Goal: Information Seeking & Learning: Find specific fact

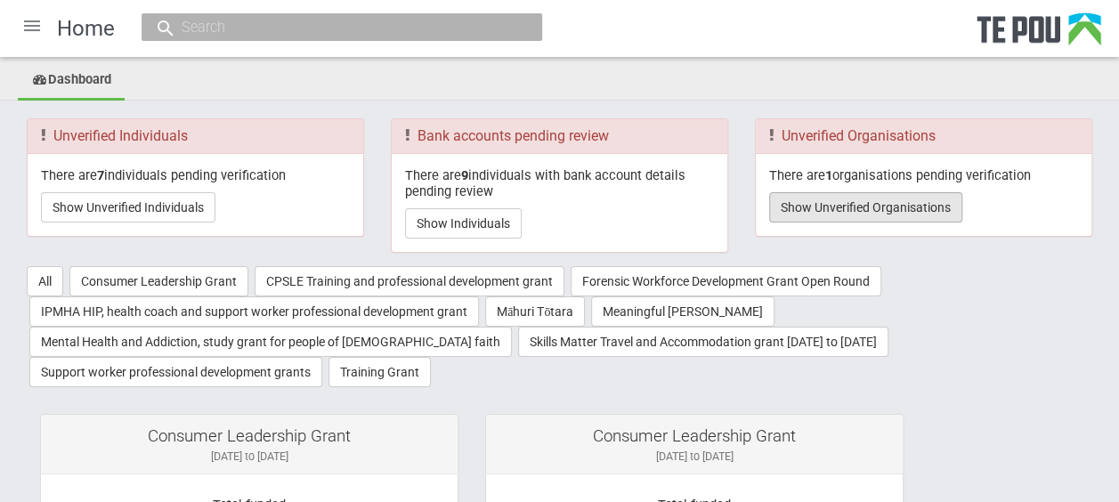
click at [908, 208] on button "Show Unverified Organisations" at bounding box center [865, 207] width 193 height 30
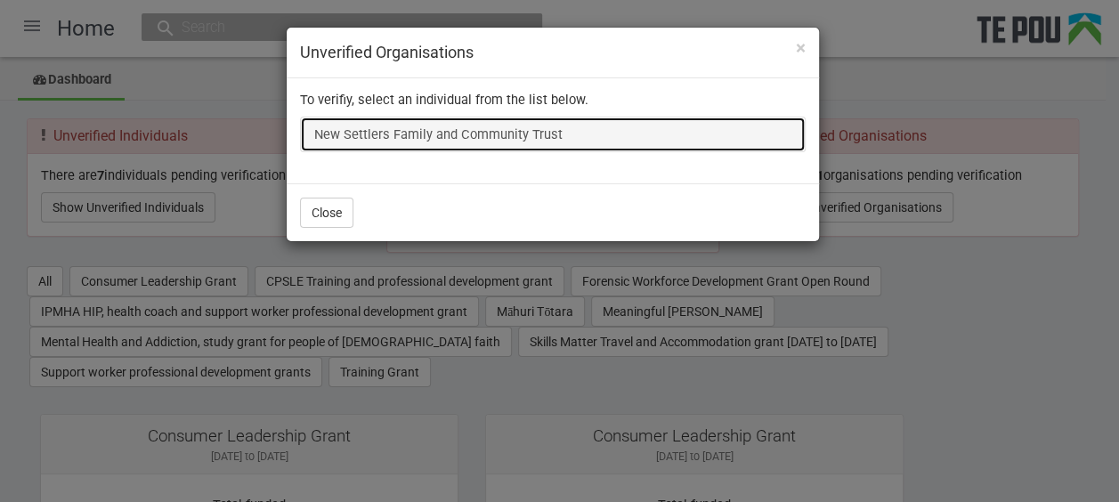
click at [490, 134] on link "New Settlers Family and Community Trust" at bounding box center [553, 135] width 506 height 36
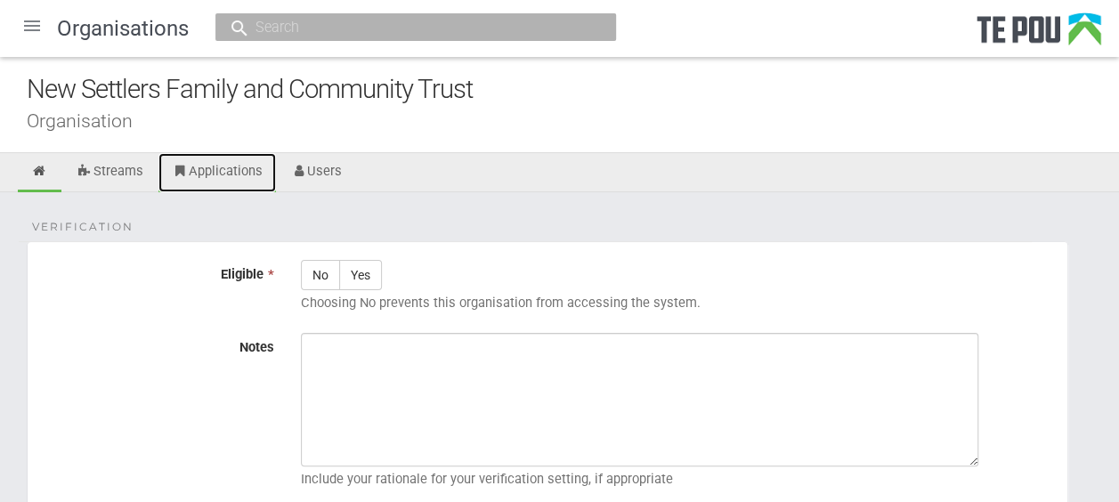
click at [214, 174] on link "Applications" at bounding box center [218, 172] width 118 height 39
click at [347, 36] on input "text" at bounding box center [406, 27] width 313 height 19
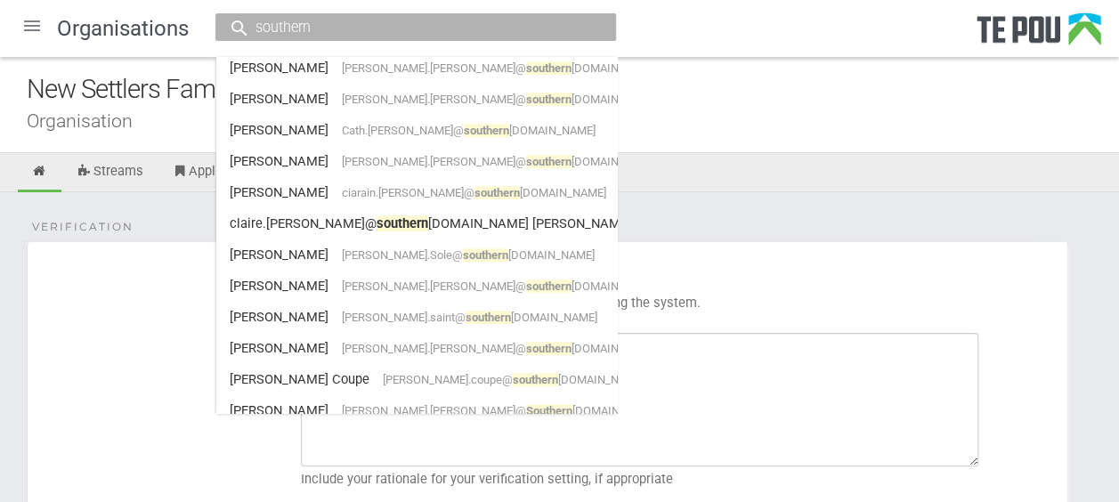
scroll to position [711, 0]
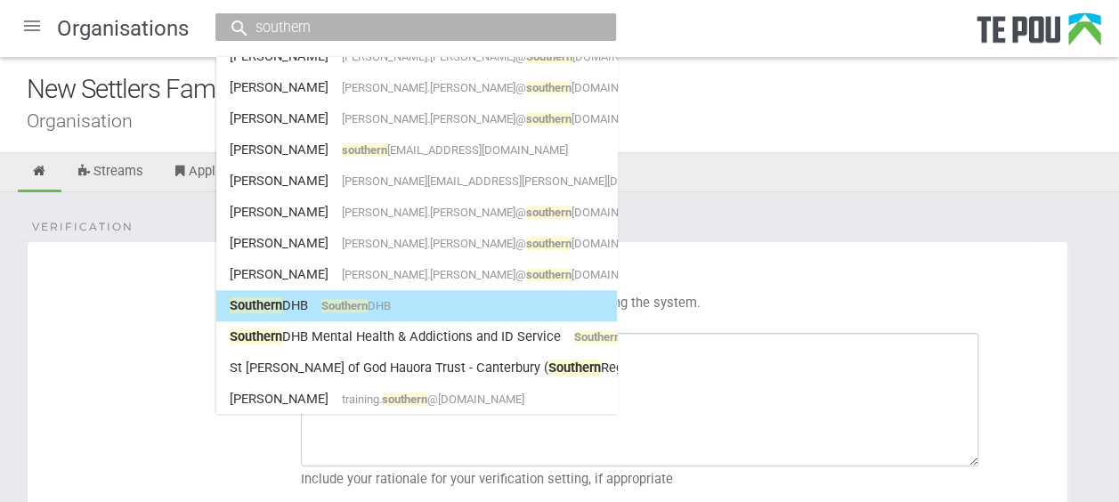
type input "southern"
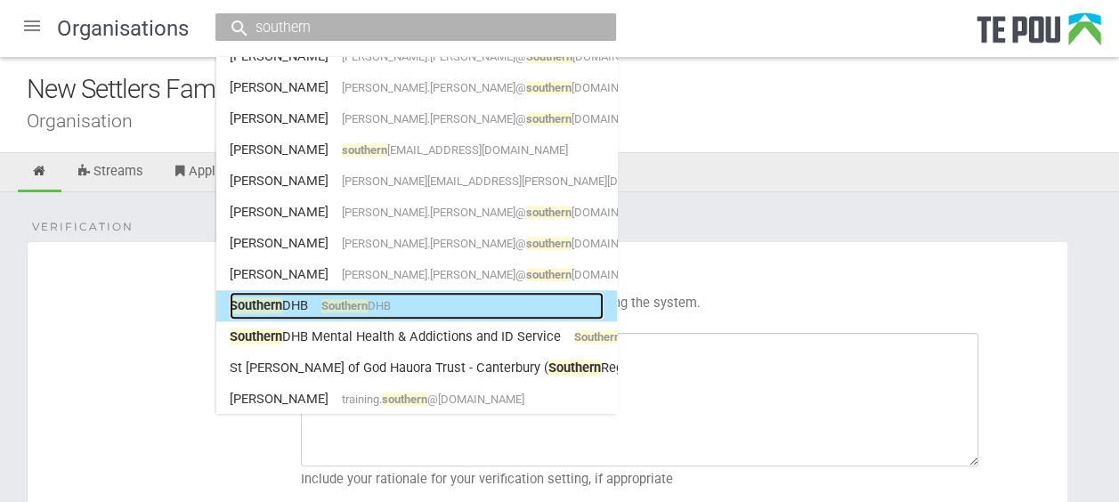
click at [362, 299] on span "Southern" at bounding box center [345, 305] width 46 height 13
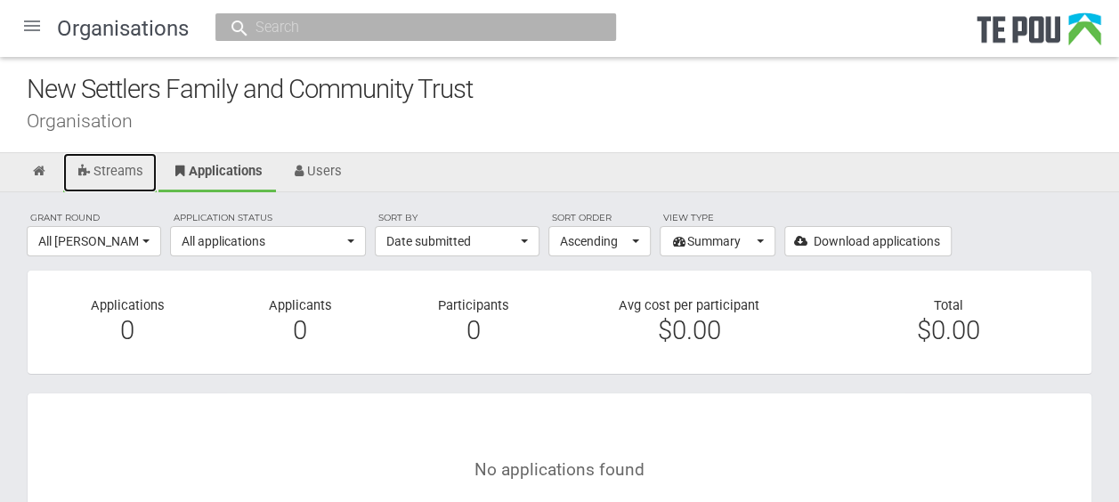
click at [126, 170] on link "Streams" at bounding box center [110, 172] width 94 height 39
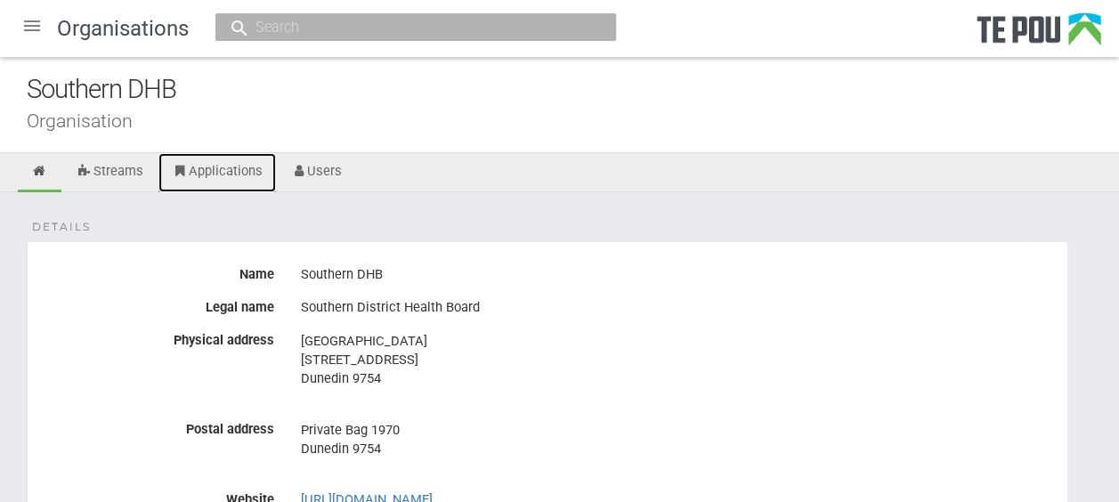
click at [221, 178] on link "Applications" at bounding box center [218, 172] width 118 height 39
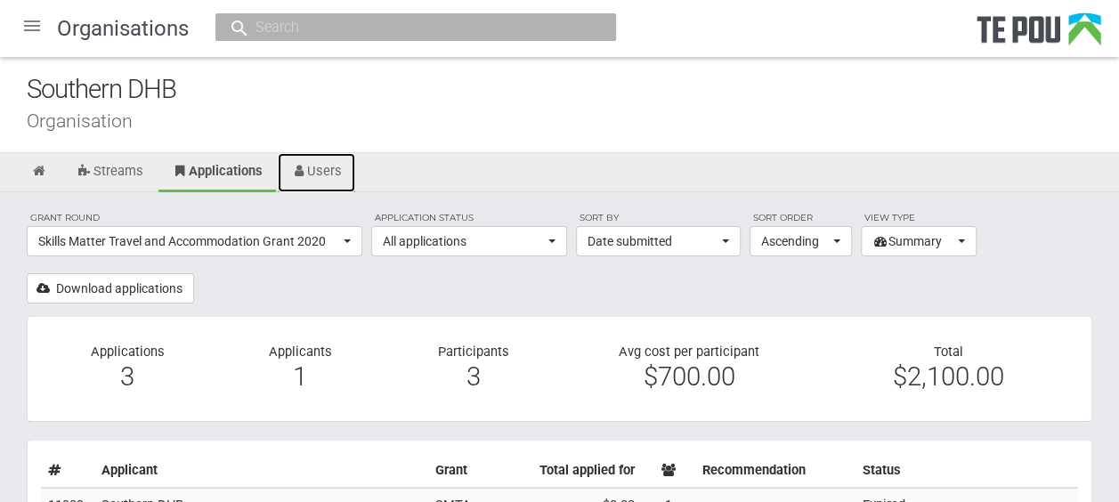
click at [339, 178] on link "Users" at bounding box center [317, 172] width 78 height 39
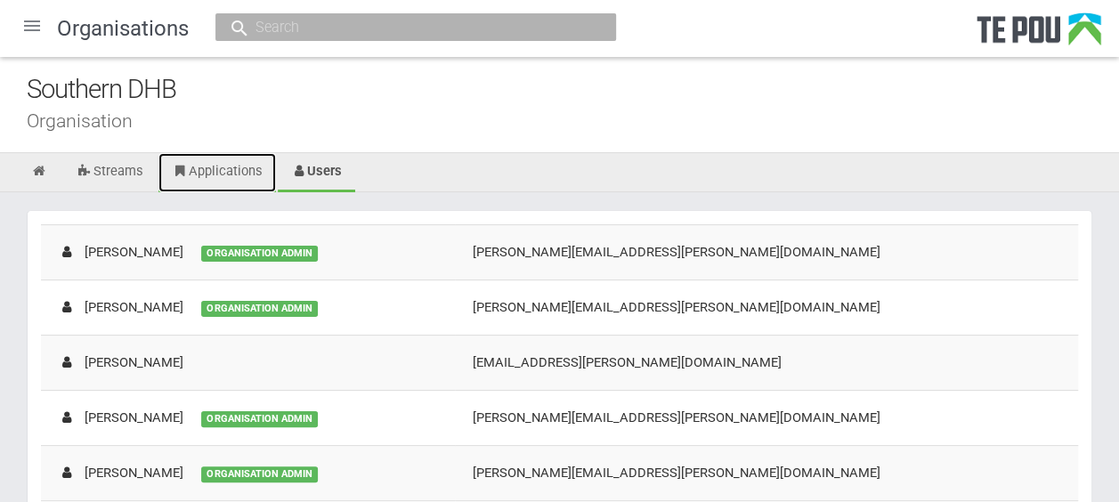
click at [201, 173] on link "Applications" at bounding box center [218, 172] width 118 height 39
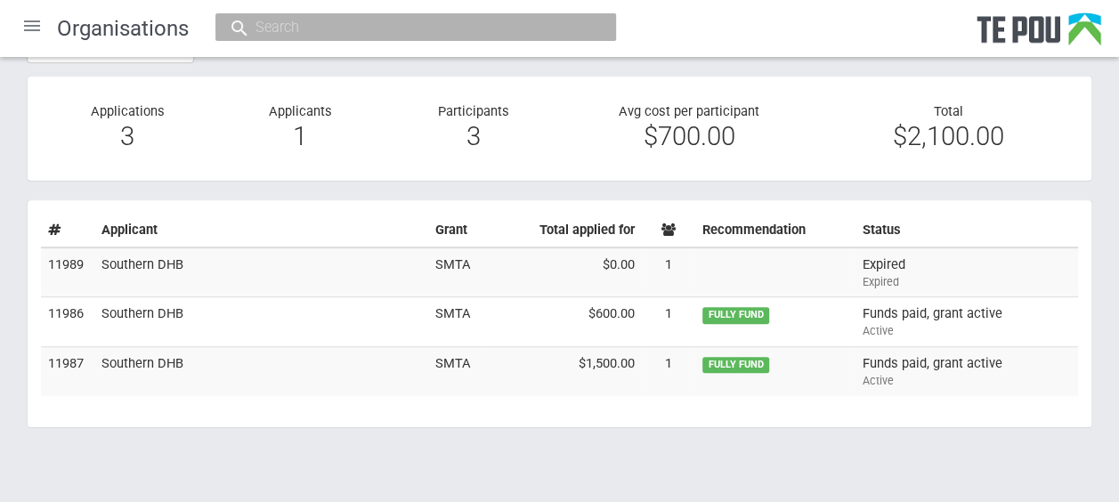
scroll to position [242, 0]
click at [286, 36] on div at bounding box center [416, 27] width 401 height 28
drag, startPoint x: 298, startPoint y: 32, endPoint x: 315, endPoint y: 26, distance: 18.0
click at [299, 32] on input "text" at bounding box center [406, 27] width 313 height 19
click at [310, 30] on input "text" at bounding box center [406, 27] width 313 height 19
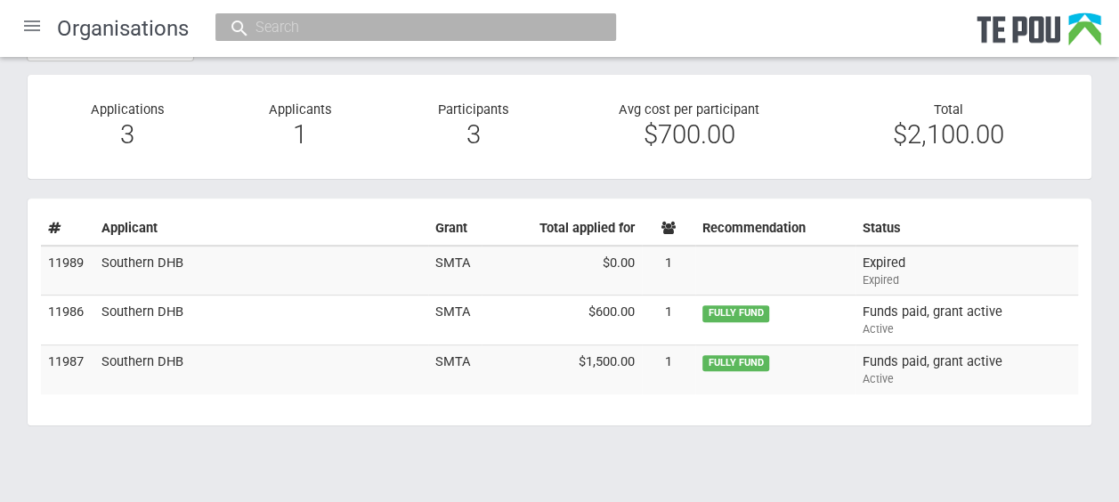
drag, startPoint x: 310, startPoint y: 30, endPoint x: 287, endPoint y: 30, distance: 23.2
click at [287, 30] on input "text" at bounding box center [406, 27] width 313 height 19
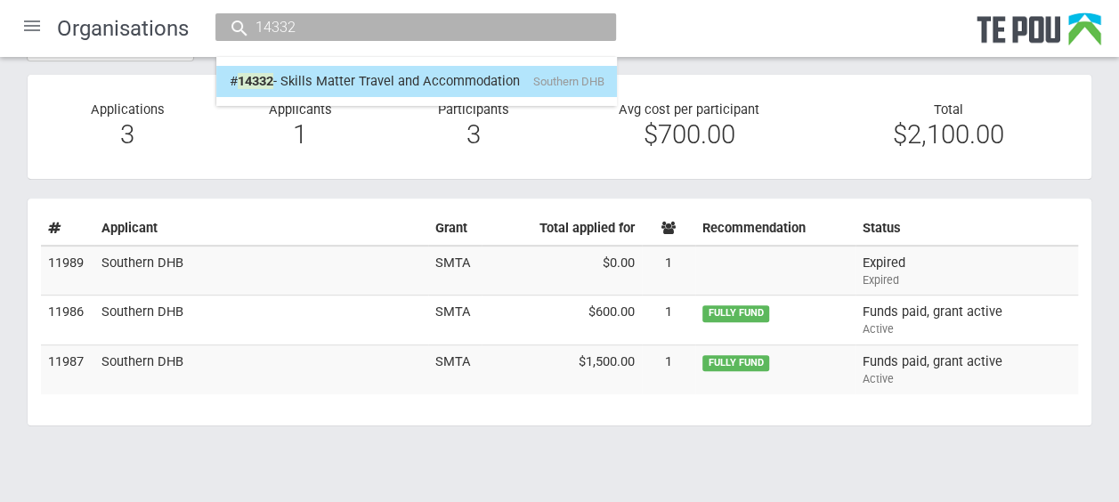
type input "14332"
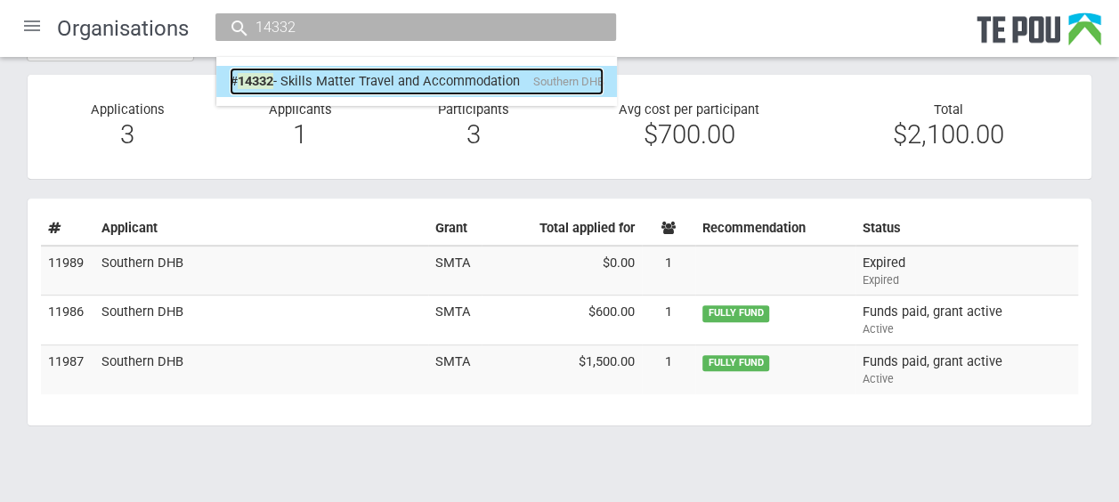
click at [494, 78] on link "# 14332 - Skills Matter Travel and Accommodation Southern DHB" at bounding box center [417, 82] width 374 height 28
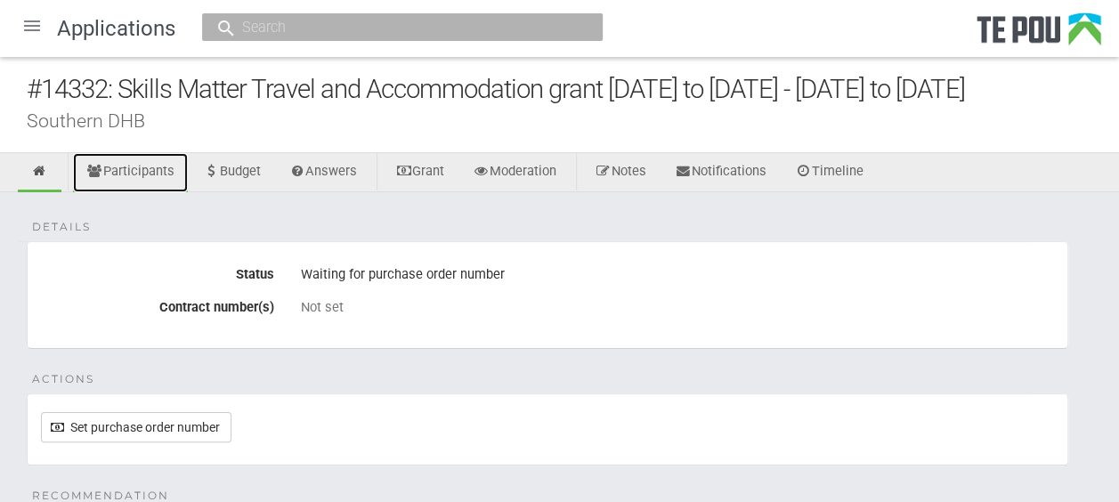
click at [120, 174] on link "Participants" at bounding box center [130, 172] width 115 height 39
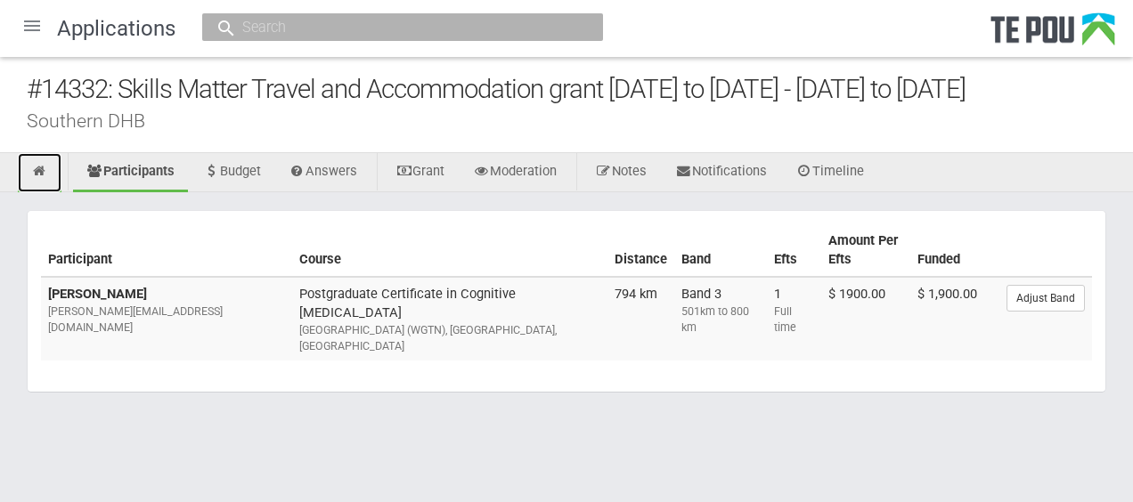
click at [36, 176] on icon at bounding box center [39, 171] width 17 height 13
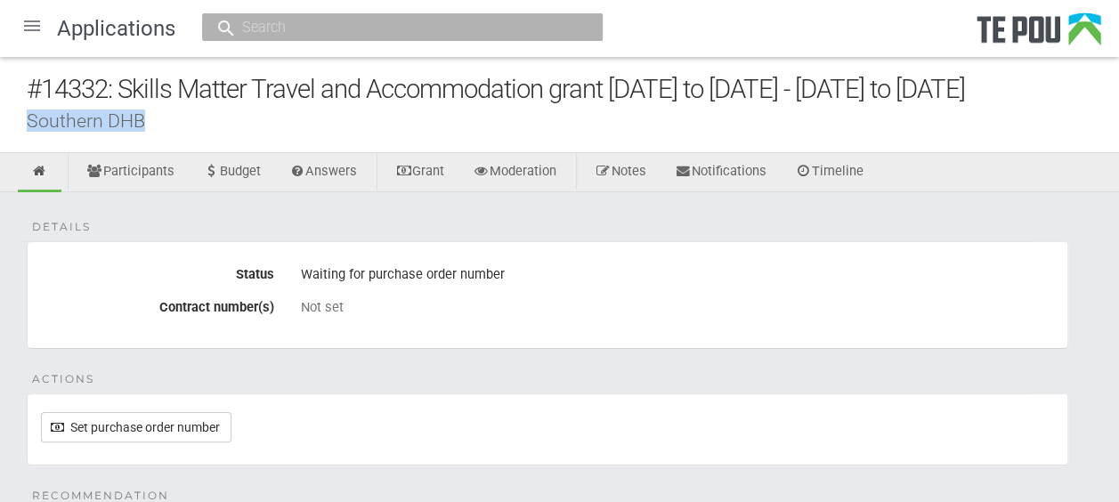
drag, startPoint x: 142, startPoint y: 120, endPoint x: 29, endPoint y: 118, distance: 113.1
click at [29, 118] on div "Southern DHB" at bounding box center [573, 120] width 1093 height 19
copy div "Southern DHB"
click at [299, 10] on div "Applications" at bounding box center [559, 28] width 1119 height 57
click at [294, 23] on input "text" at bounding box center [393, 27] width 313 height 19
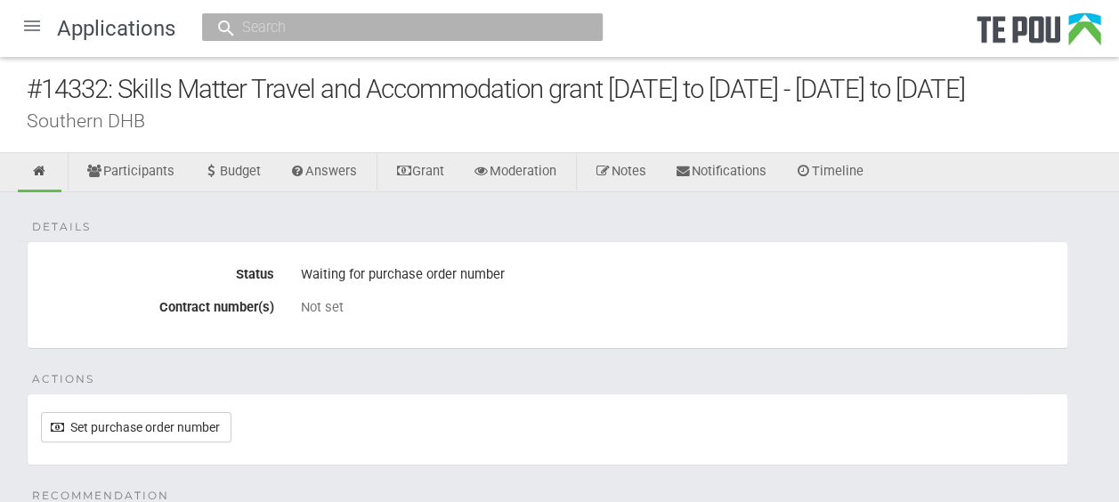
paste input "Southern DHB"
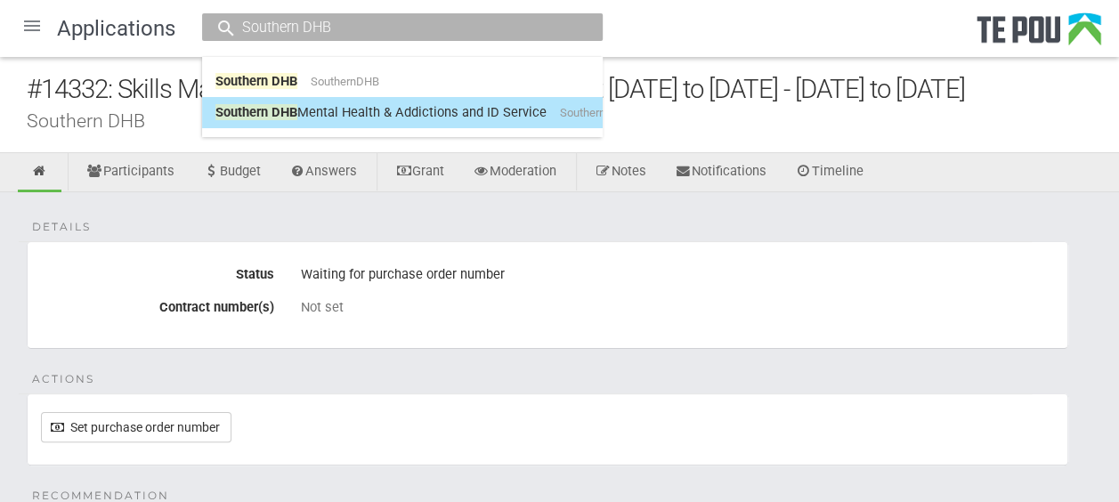
type input "Southern DHB"
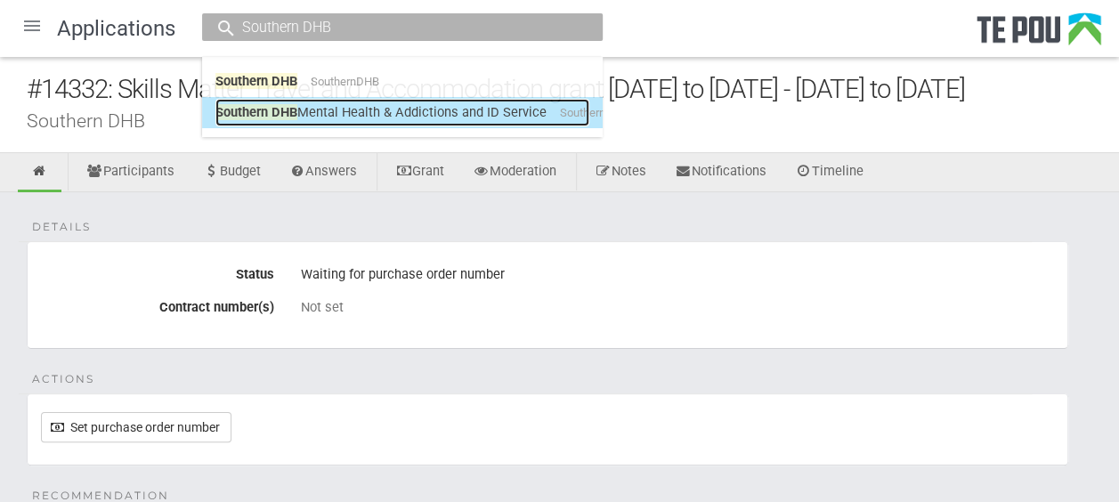
click at [283, 102] on link "Southern DHB Mental Health & Addictions and ID Service SouthernDHBMentalHealthA…" at bounding box center [403, 113] width 374 height 28
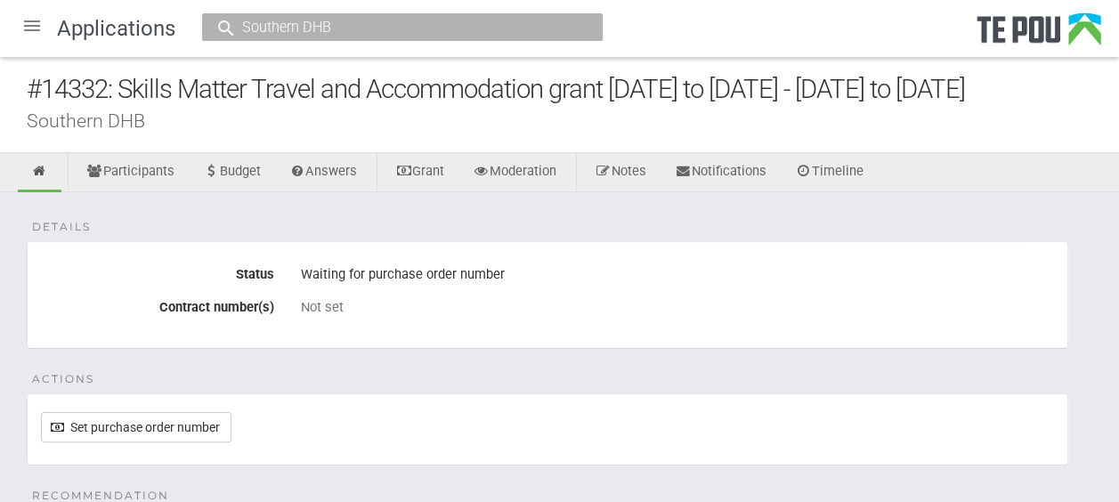
click at [355, 36] on input "Southern DHB" at bounding box center [393, 27] width 313 height 19
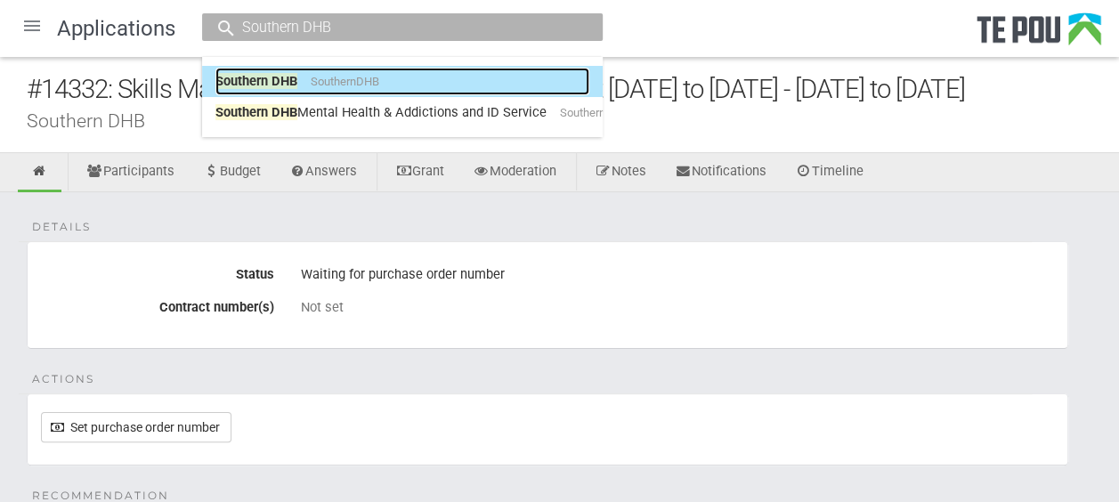
click at [325, 80] on span "SouthernDHB" at bounding box center [345, 81] width 69 height 13
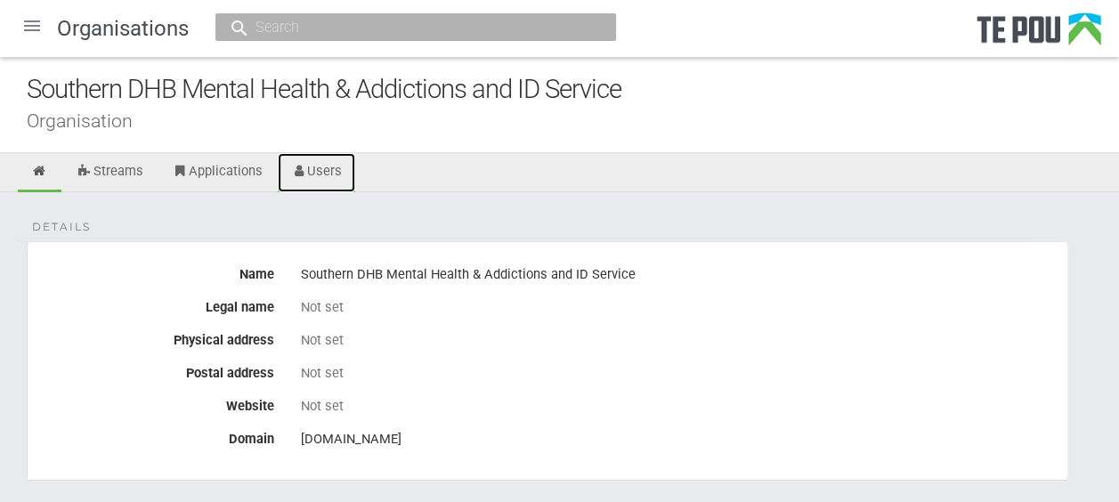
click at [311, 166] on link "Users" at bounding box center [317, 172] width 78 height 39
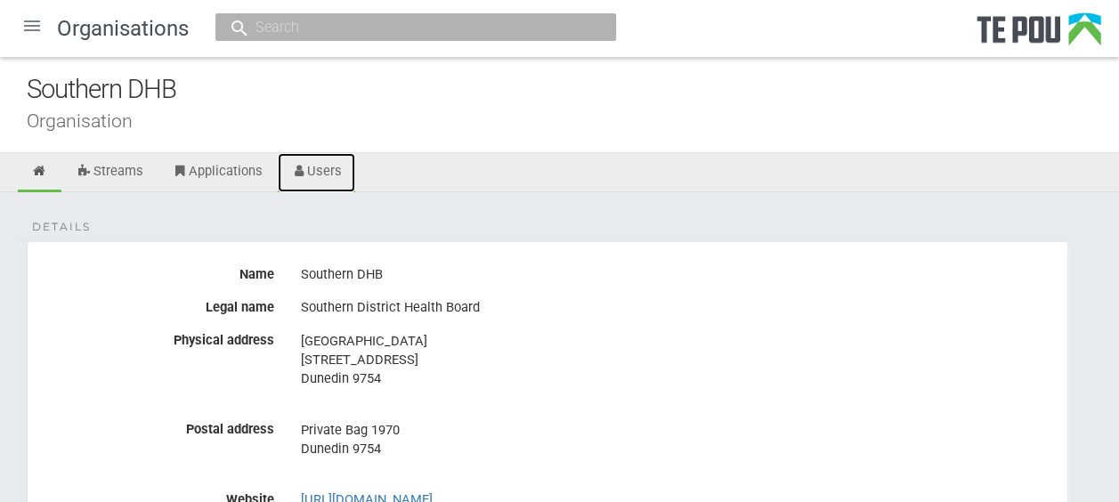
click at [330, 175] on link "Users" at bounding box center [317, 172] width 78 height 39
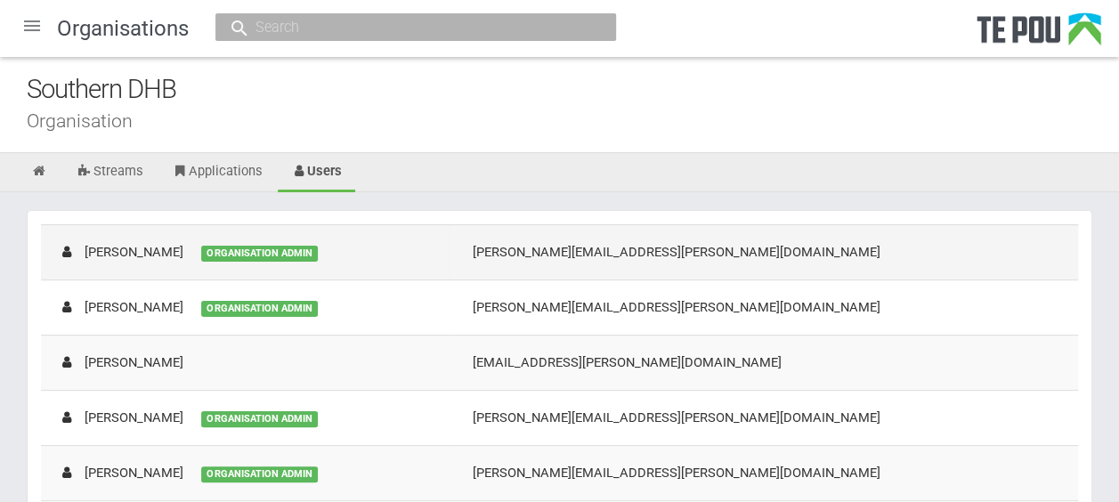
click at [394, 260] on td "[PERSON_NAME] ORGANISATION ADMIN" at bounding box center [248, 251] width 414 height 55
click at [41, 165] on icon at bounding box center [39, 171] width 17 height 13
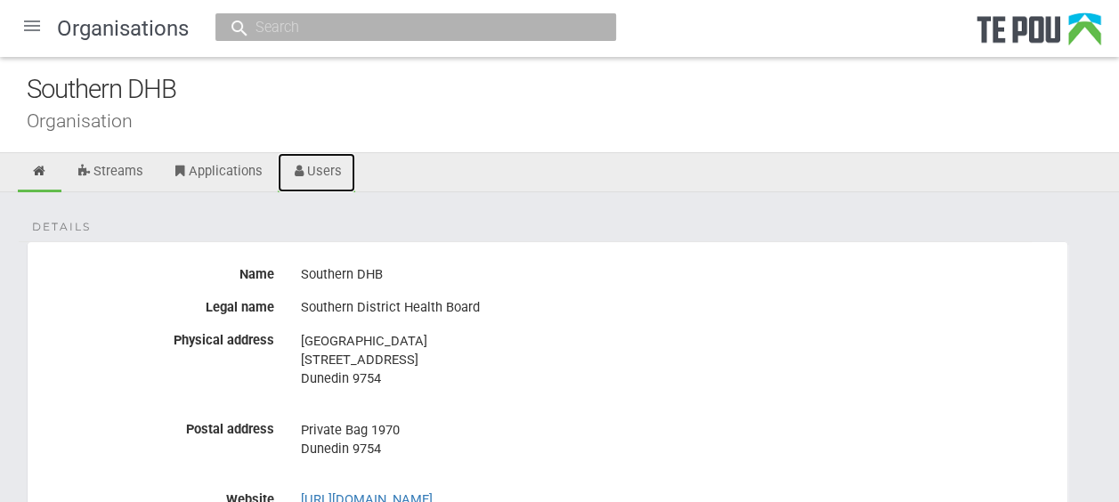
click at [319, 167] on link "Users" at bounding box center [317, 172] width 78 height 39
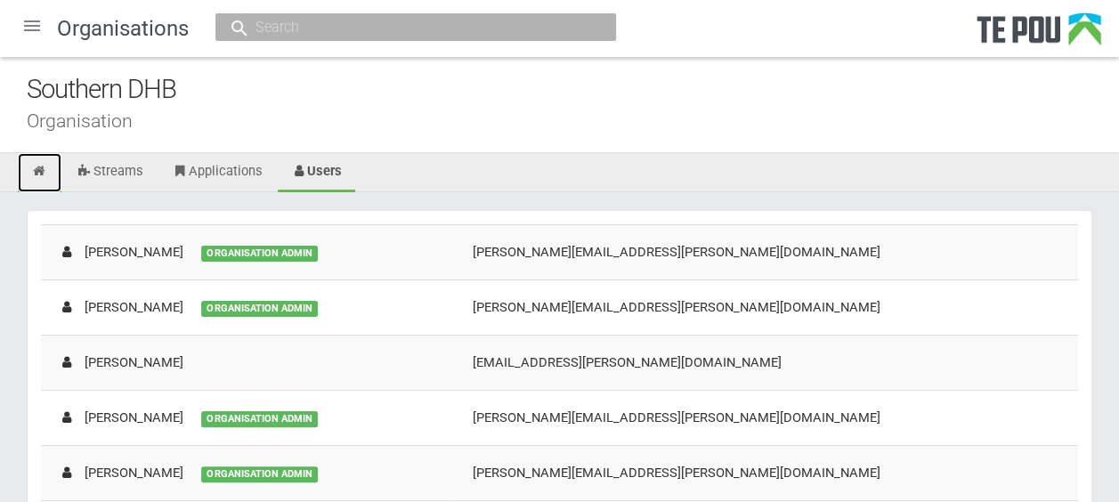
click at [35, 168] on icon at bounding box center [39, 171] width 17 height 13
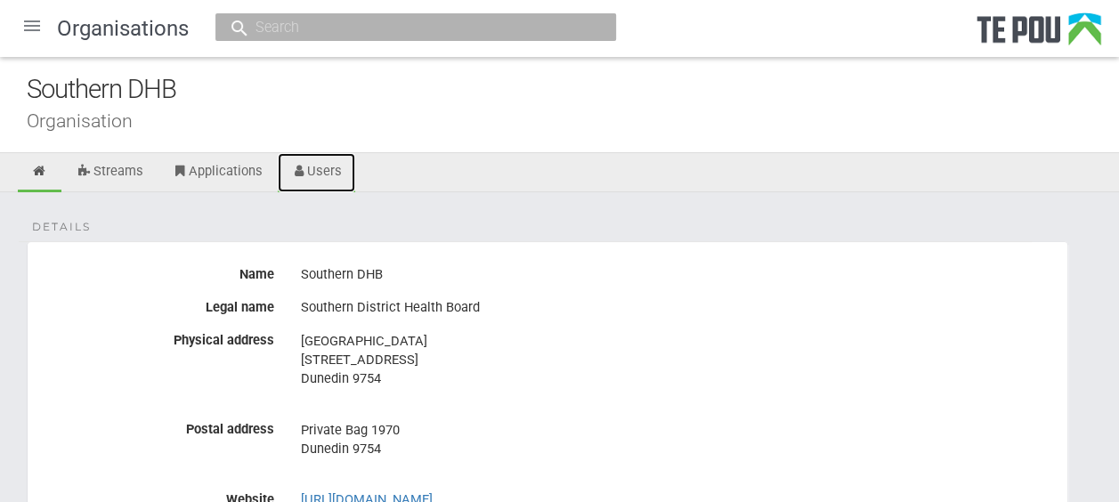
click at [335, 160] on link "Users" at bounding box center [317, 172] width 78 height 39
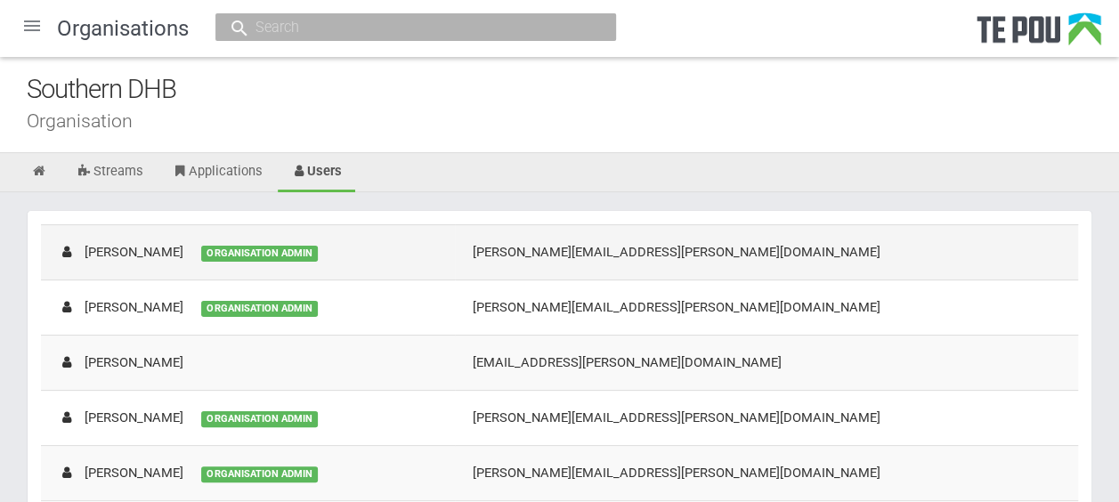
click at [394, 242] on td "Colette Ryan ORGANISATION ADMIN" at bounding box center [248, 251] width 414 height 55
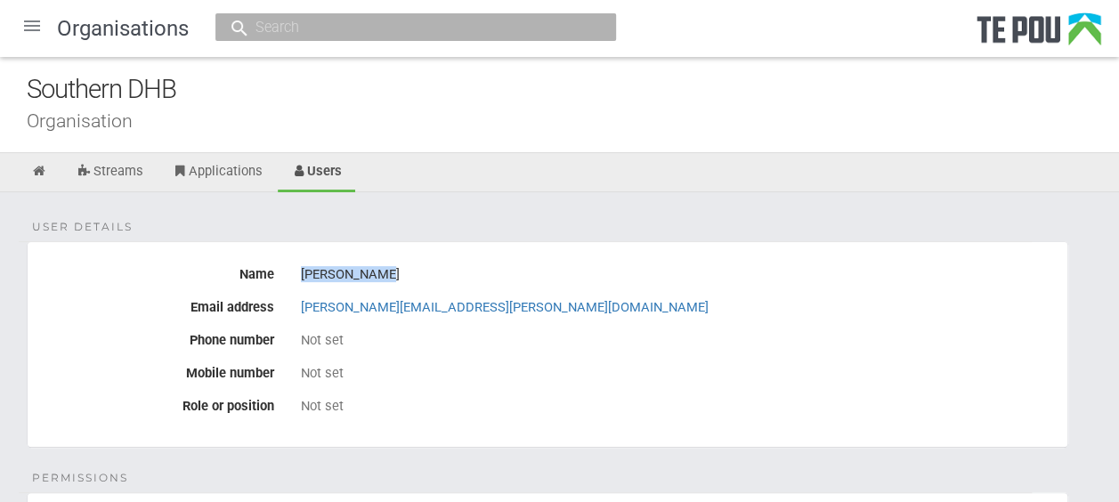
drag, startPoint x: 374, startPoint y: 270, endPoint x: 301, endPoint y: 271, distance: 73.0
click at [301, 271] on div "[PERSON_NAME]" at bounding box center [677, 275] width 753 height 30
copy div "[PERSON_NAME]"
click at [292, 34] on input "text" at bounding box center [406, 27] width 313 height 19
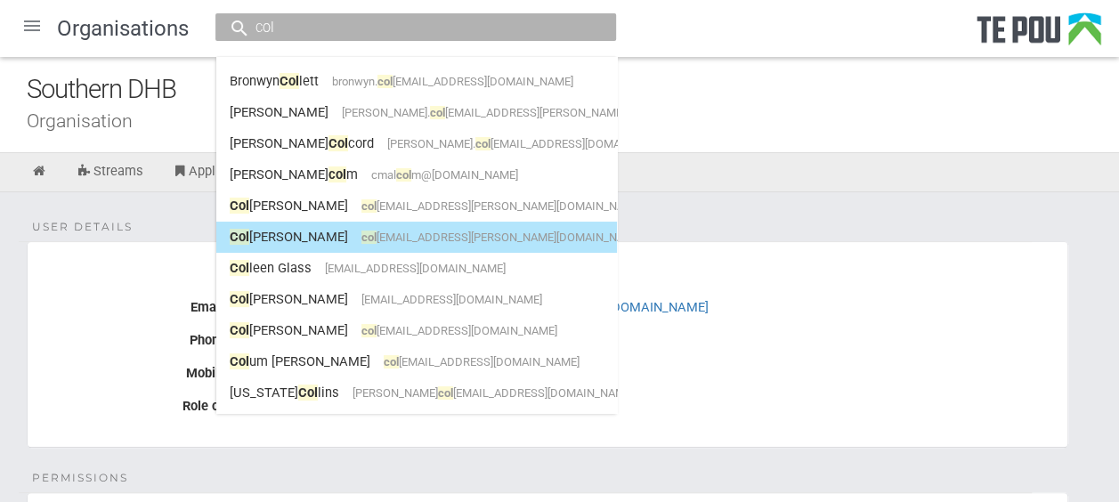
type input "col"
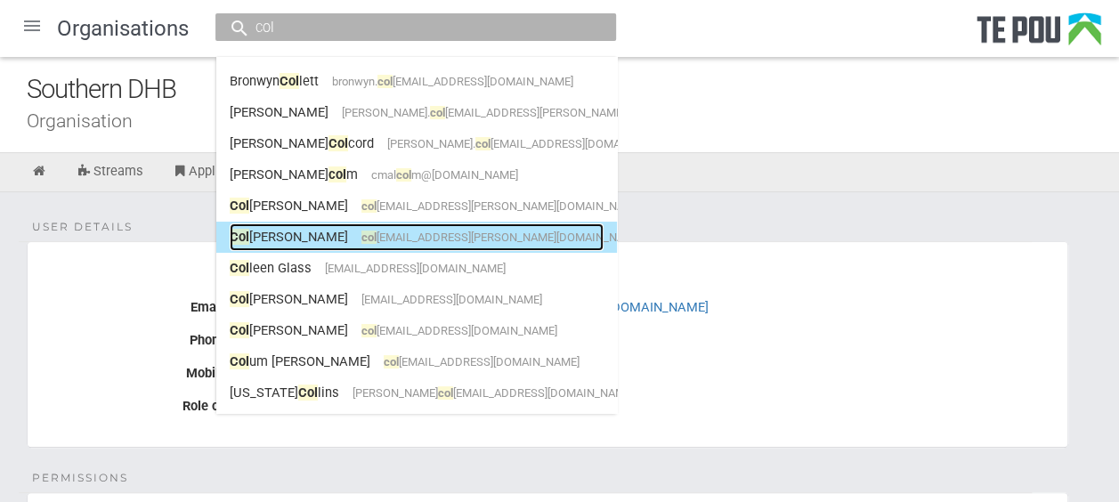
click at [362, 237] on span "col ette.ryan@southerndhb.govt.nz" at bounding box center [502, 237] width 281 height 13
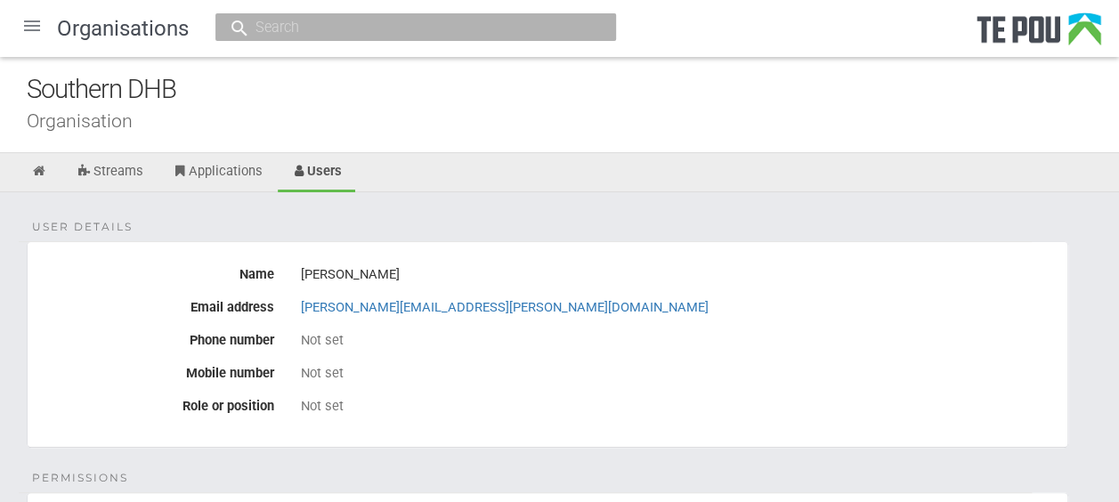
click at [299, 28] on input "text" at bounding box center [406, 27] width 313 height 19
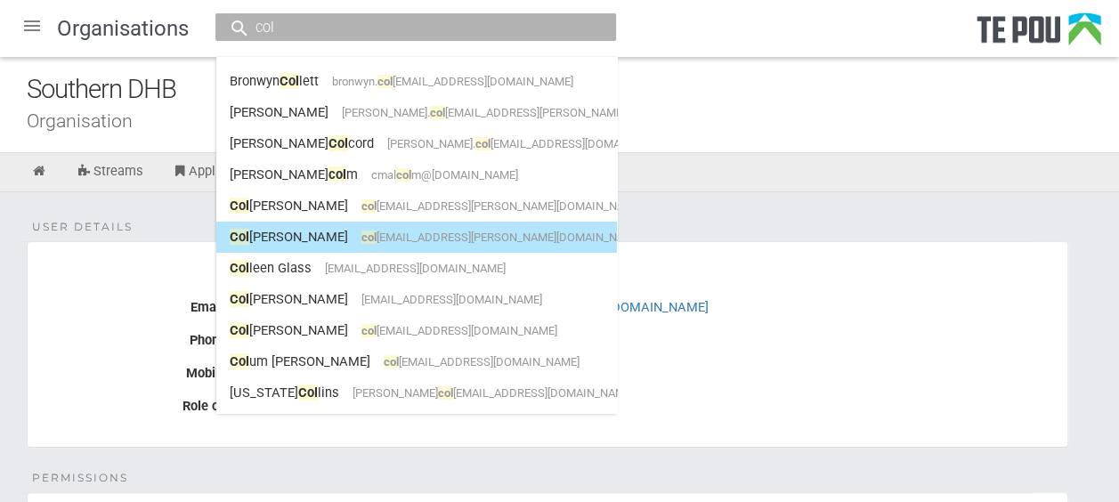
type input "col"
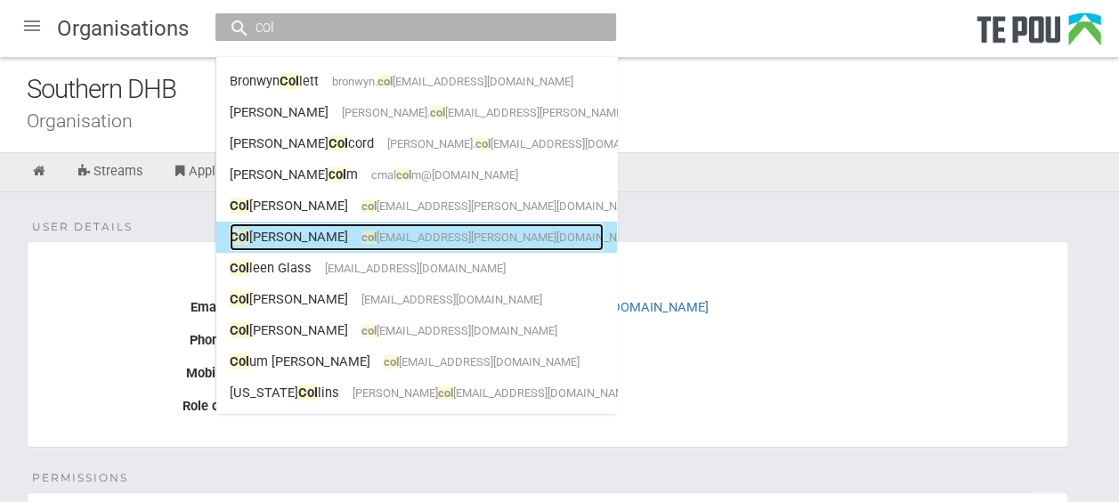
click at [362, 235] on span "col ette.ryan@southerndhb.govt.nz" at bounding box center [502, 237] width 281 height 13
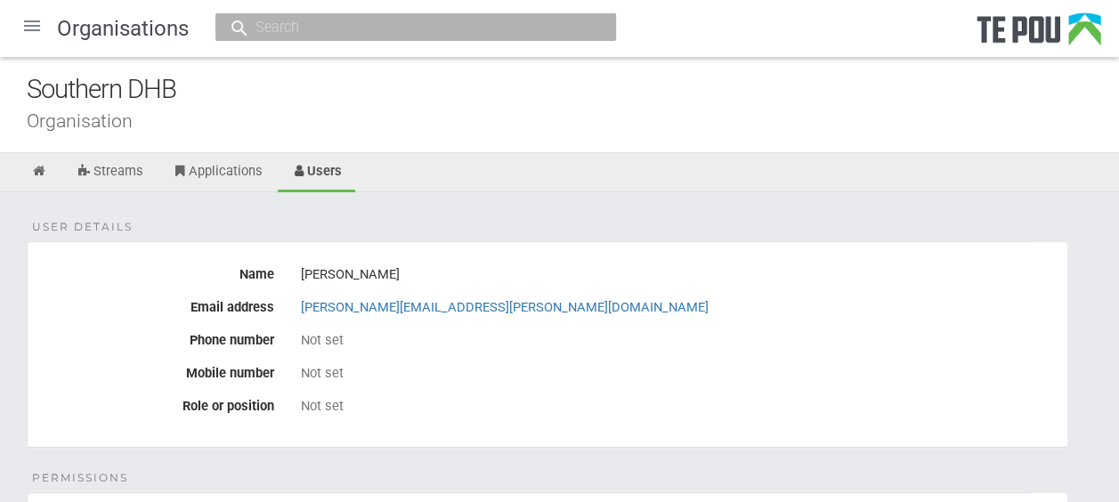
click at [340, 224] on div "User details Name [PERSON_NAME] Email address [PERSON_NAME][EMAIL_ADDRESS][PERS…" at bounding box center [559, 426] width 1119 height 468
click at [30, 14] on div at bounding box center [32, 25] width 43 height 43
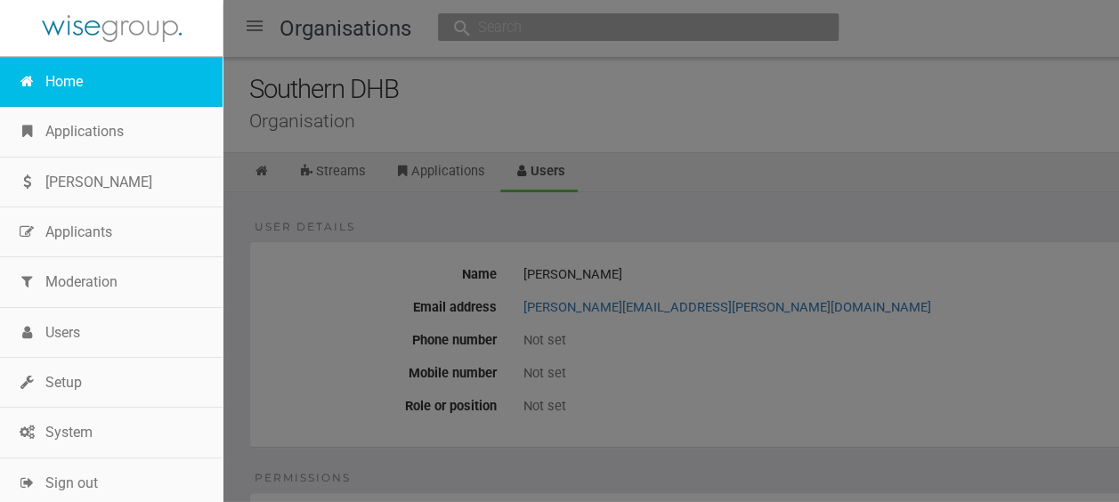
click at [80, 87] on link "Home" at bounding box center [111, 82] width 223 height 50
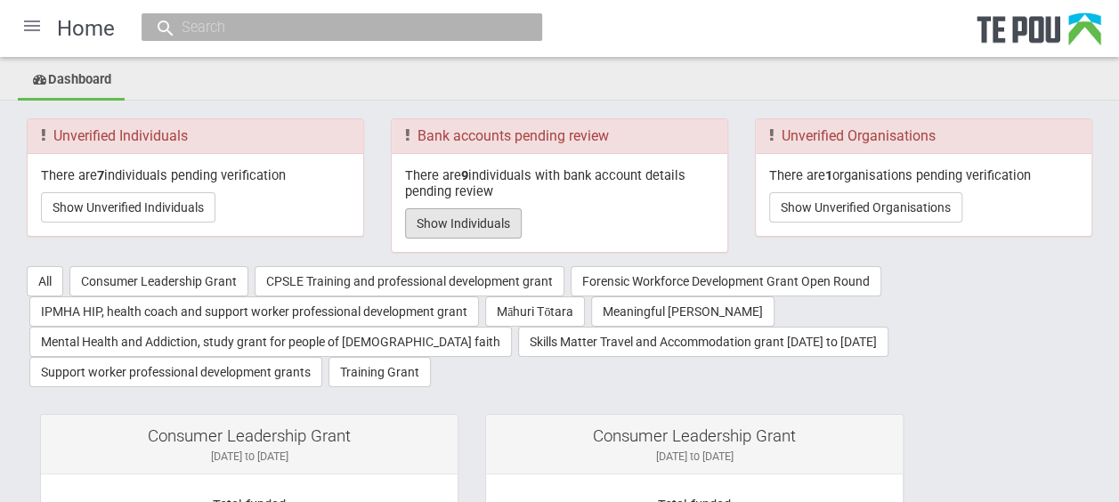
click at [479, 224] on button "Show Individuals" at bounding box center [463, 223] width 117 height 30
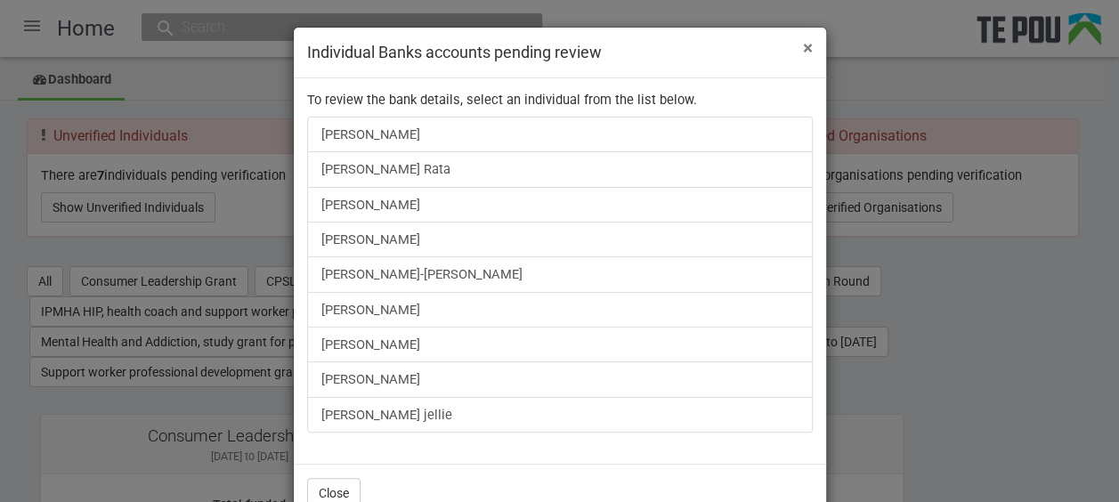
click at [803, 48] on span "×" at bounding box center [808, 47] width 10 height 21
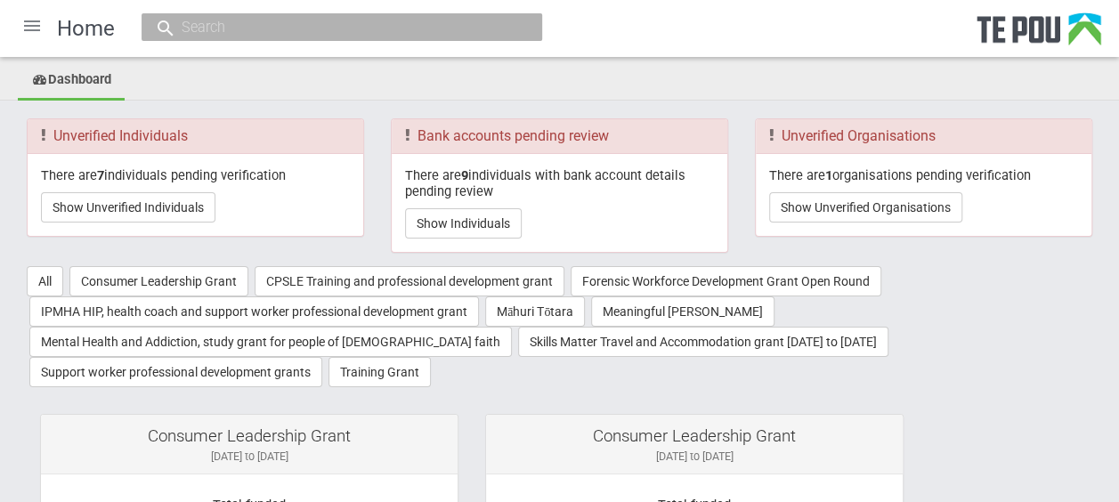
click at [274, 34] on input "text" at bounding box center [332, 27] width 313 height 19
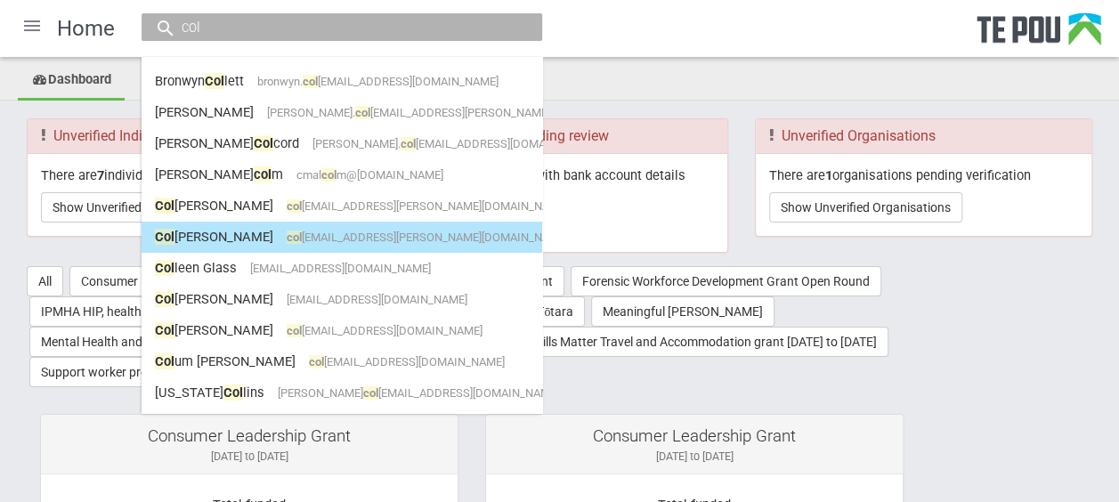
type input "col"
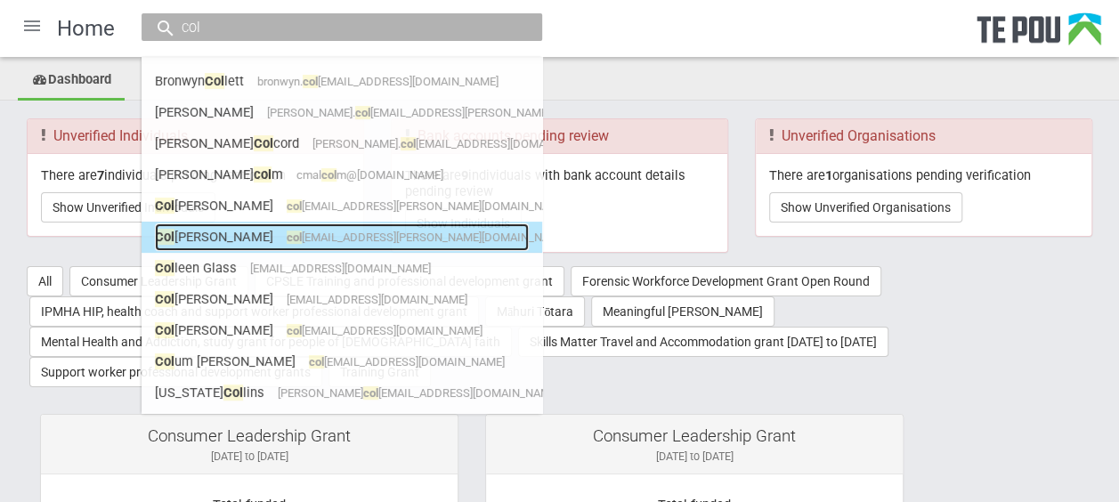
click at [315, 227] on link "Col ette Ryan col ette.ryan@southerndhb.govt.nz" at bounding box center [342, 238] width 374 height 28
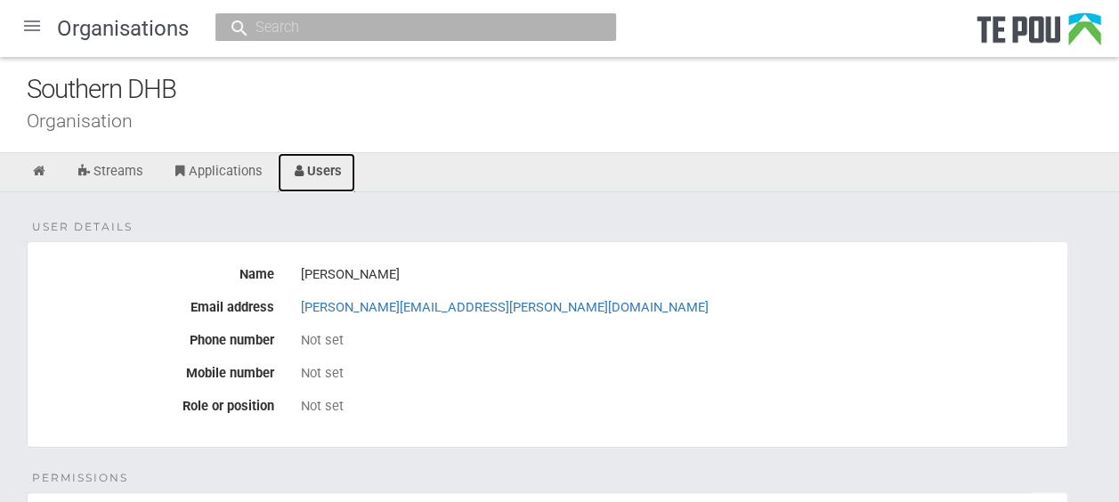
click at [317, 167] on link "Users" at bounding box center [317, 172] width 78 height 39
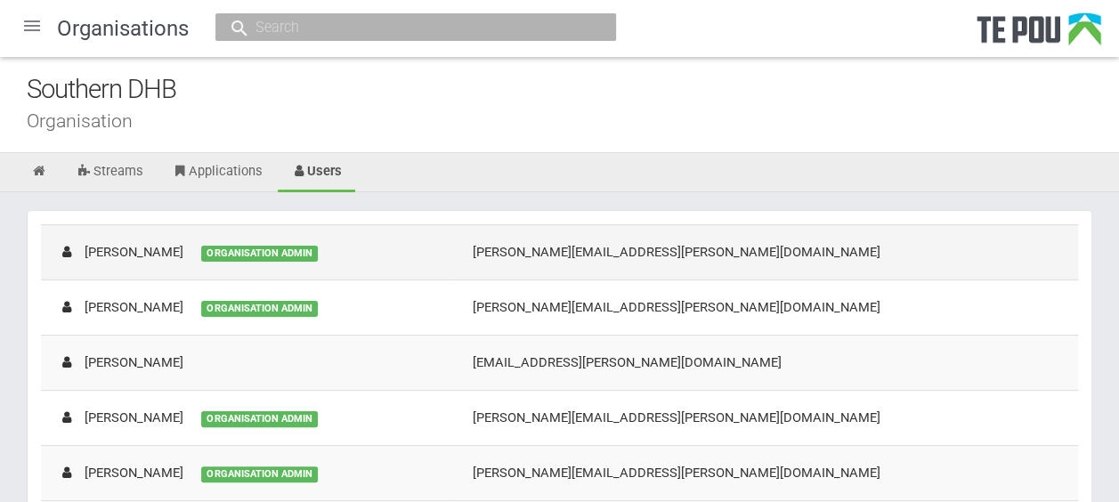
click at [109, 250] on div "[PERSON_NAME]" at bounding box center [121, 252] width 125 height 19
